Goal: Book appointment/travel/reservation

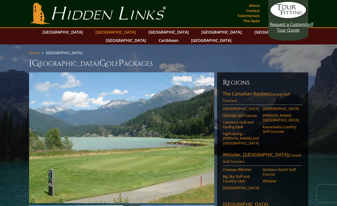
click at [106, 33] on link "[GEOGRAPHIC_DATA]" at bounding box center [116, 32] width 46 height 8
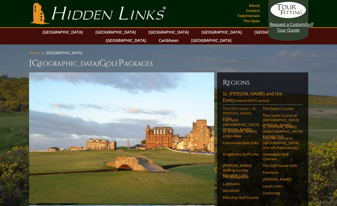
scroll to position [46, 0]
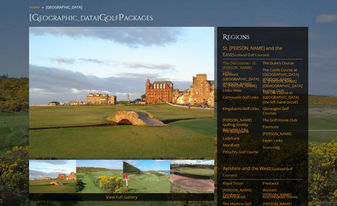
click at [234, 61] on link "The Old Course – St. Andrews Links" at bounding box center [241, 68] width 36 height 14
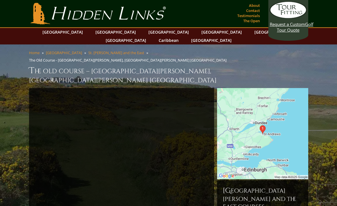
click at [255, 112] on img at bounding box center [262, 133] width 91 height 91
